Goal: Transaction & Acquisition: Purchase product/service

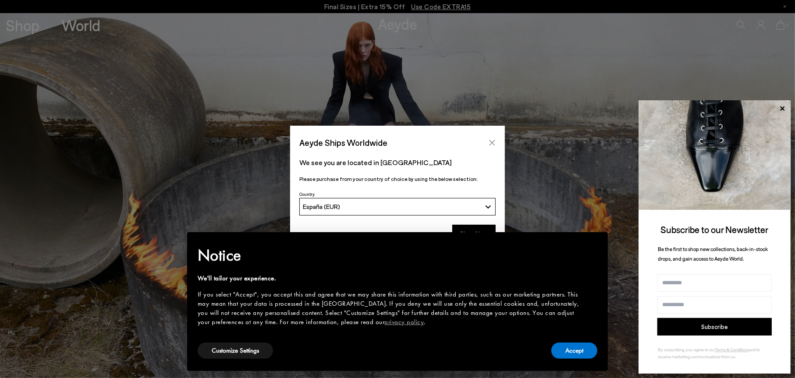
click at [490, 142] on icon "Close" at bounding box center [492, 142] width 7 height 7
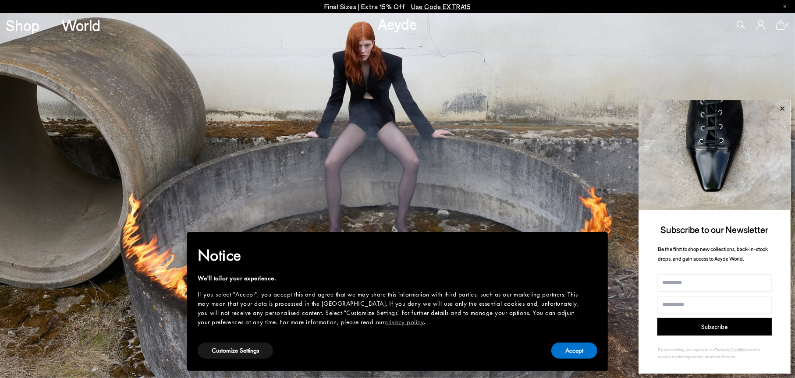
click at [782, 107] on icon at bounding box center [782, 108] width 4 height 4
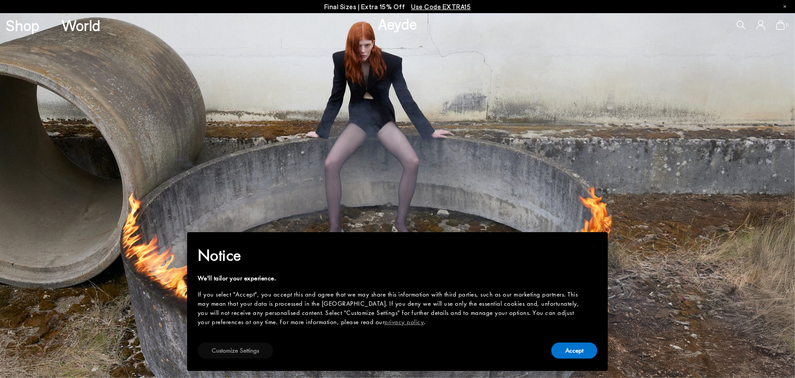
click at [243, 351] on button "Customize Settings" at bounding box center [235, 351] width 75 height 16
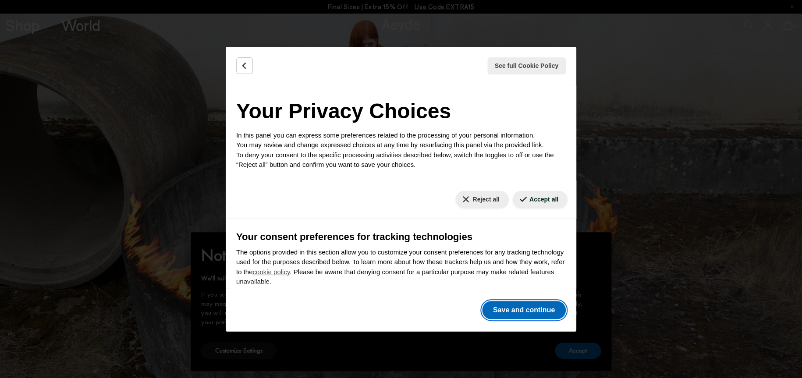
click at [522, 306] on button "Save and continue" at bounding box center [524, 310] width 84 height 18
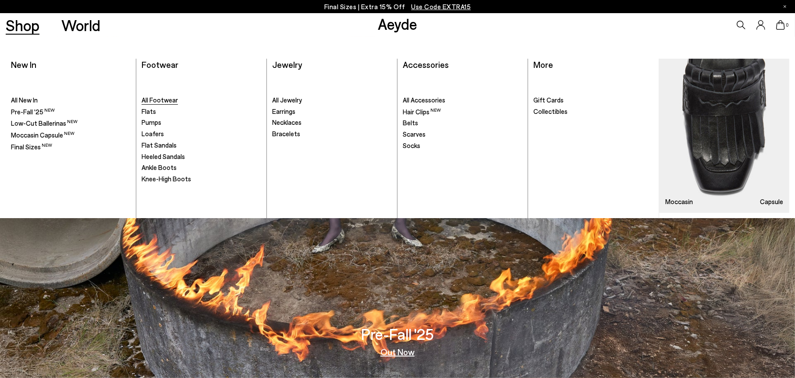
click at [159, 97] on span "All Footwear" at bounding box center [160, 100] width 36 height 8
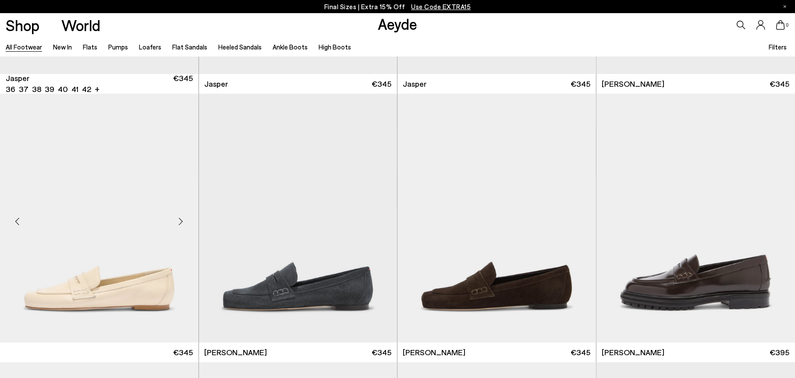
scroll to position [570, 0]
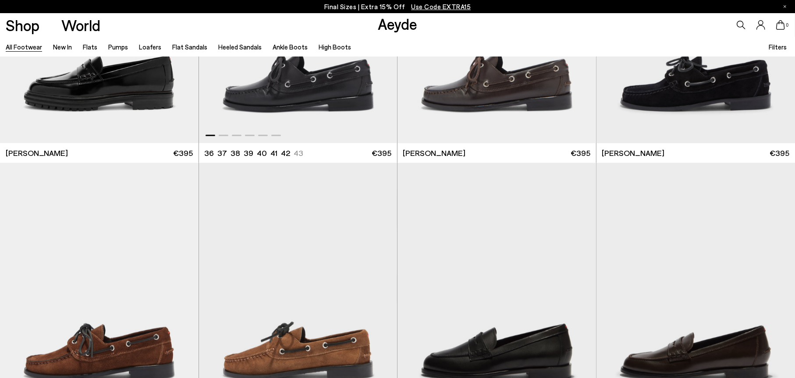
scroll to position [1139, 0]
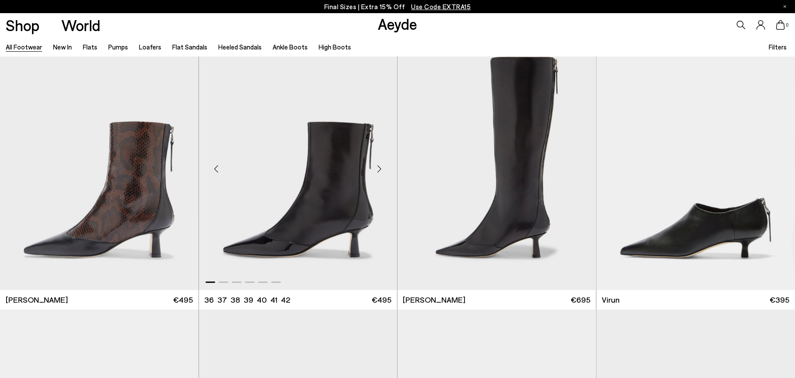
scroll to position [3243, 0]
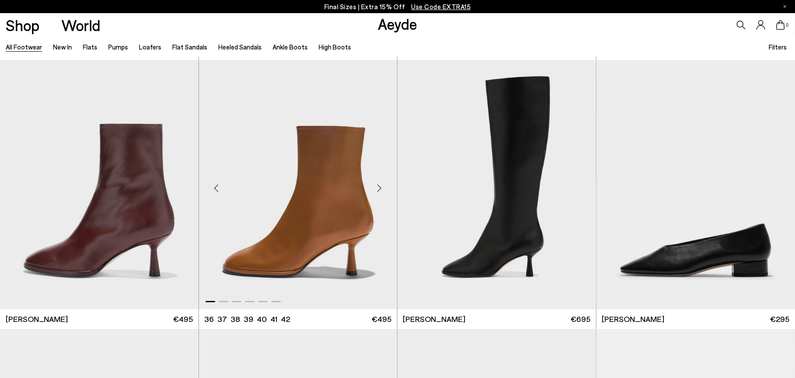
scroll to position [5434, 0]
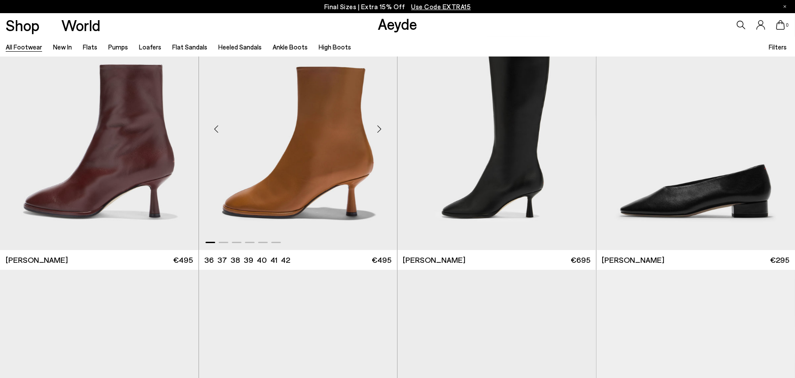
click at [384, 127] on div "Next slide" at bounding box center [379, 129] width 26 height 26
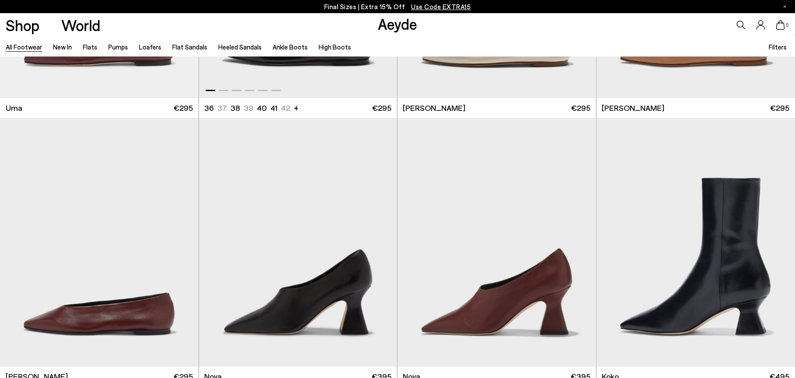
scroll to position [8546, 0]
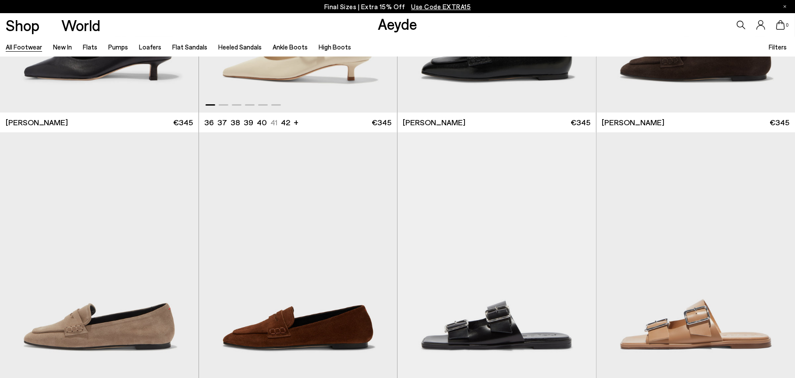
scroll to position [10957, 0]
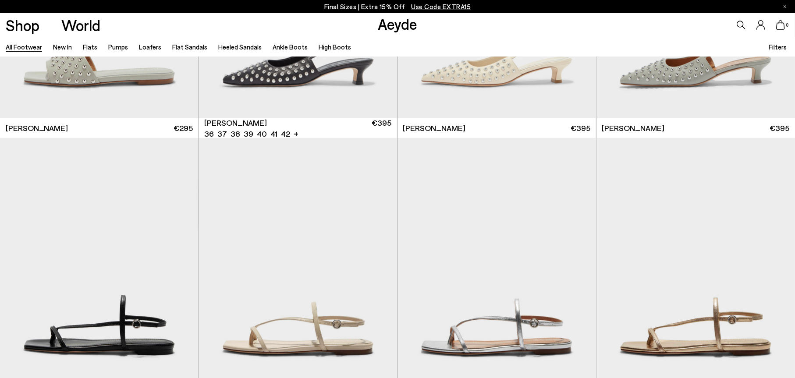
scroll to position [13507, 0]
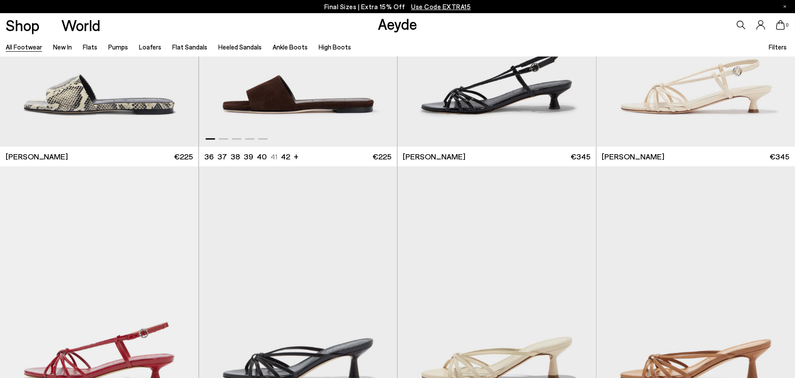
scroll to position [14723, 0]
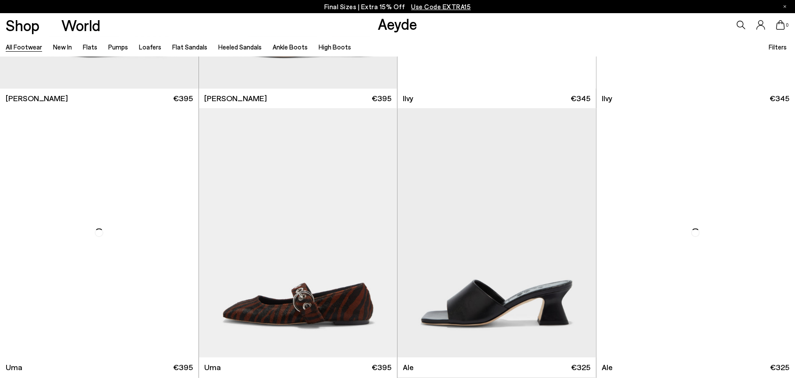
scroll to position [16610, 0]
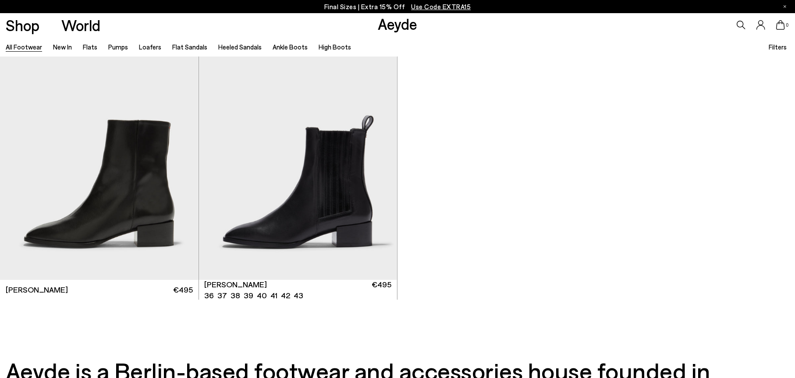
scroll to position [18561, 0]
